Goal: Find specific fact

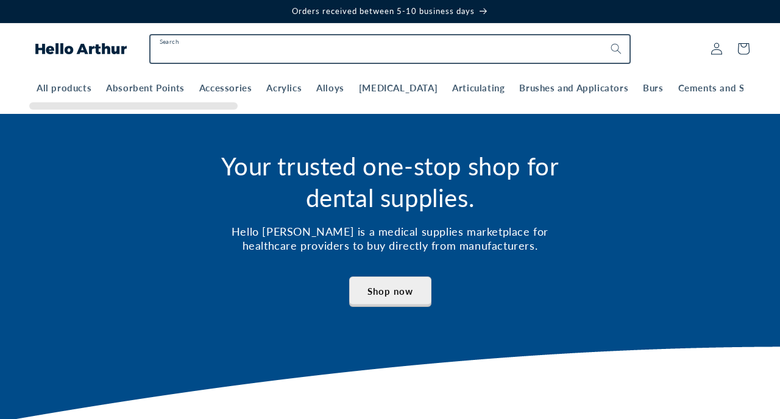
click at [193, 48] on input "Search" at bounding box center [391, 48] width 480 height 27
paste input "******"
type input "******"
click at [603, 35] on button "Search" at bounding box center [616, 48] width 27 height 27
